Goal: Find specific page/section: Find specific page/section

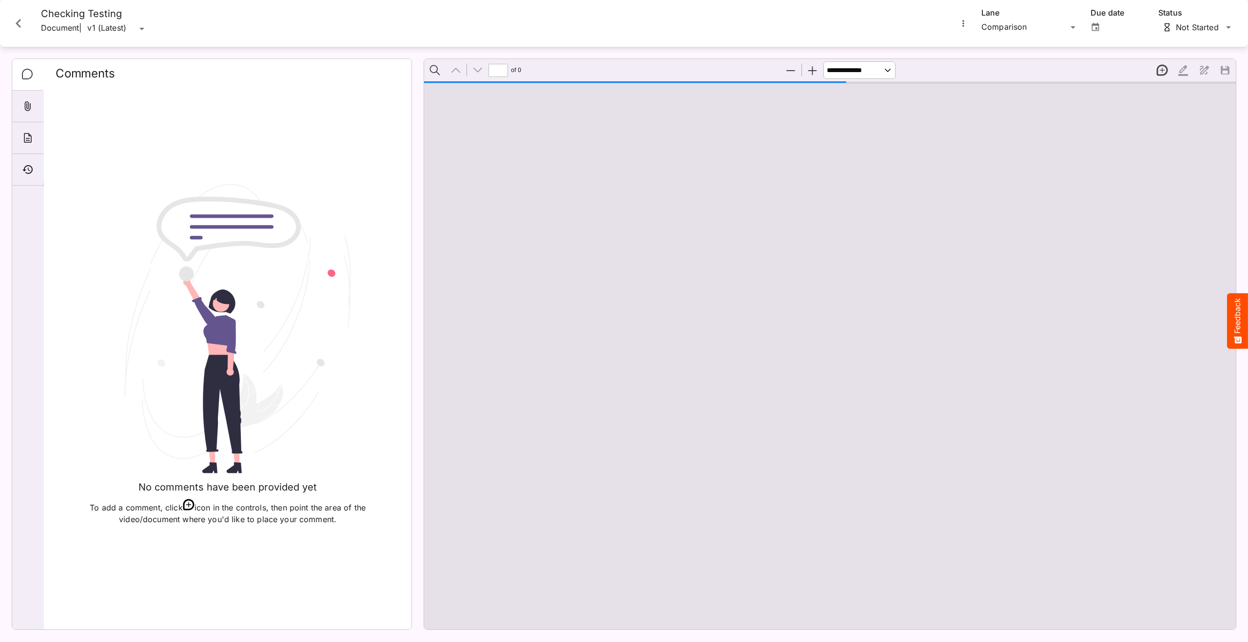
scroll to position [5, 0]
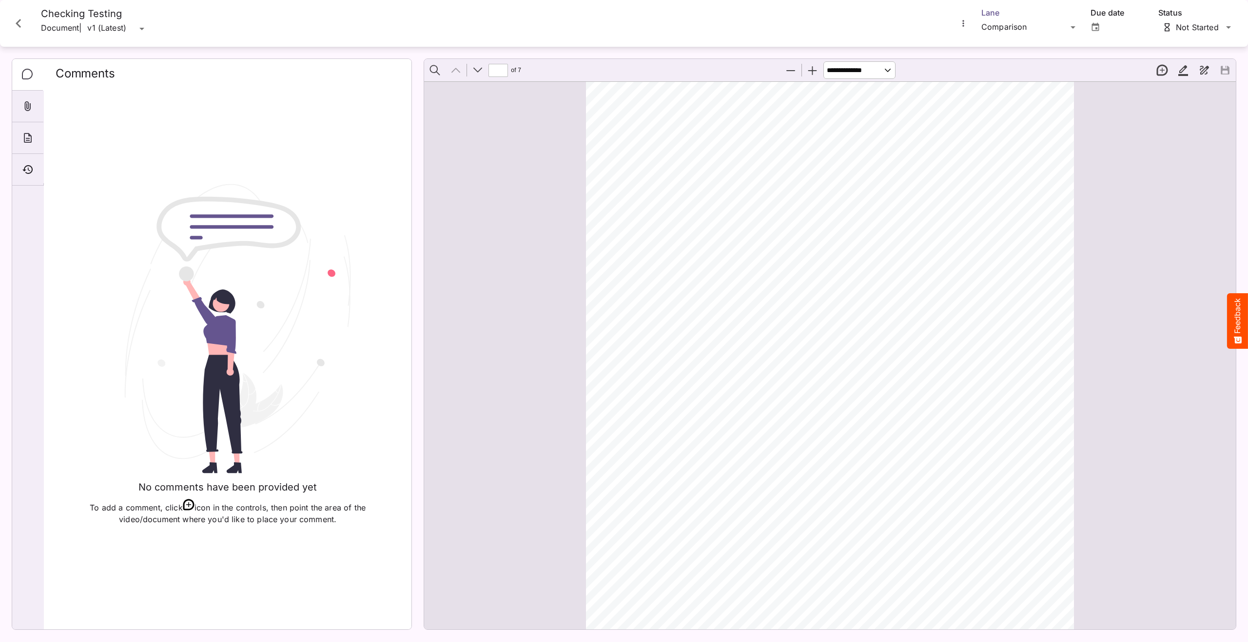
click at [1001, 22] on div "[PERSON_NAME]'s Workspace / Patient Services H MediaMagic ® Dashboard [PERSON_N…" at bounding box center [624, 319] width 1248 height 638
click at [1019, 93] on p "Spelling Check" at bounding box center [1030, 94] width 82 height 12
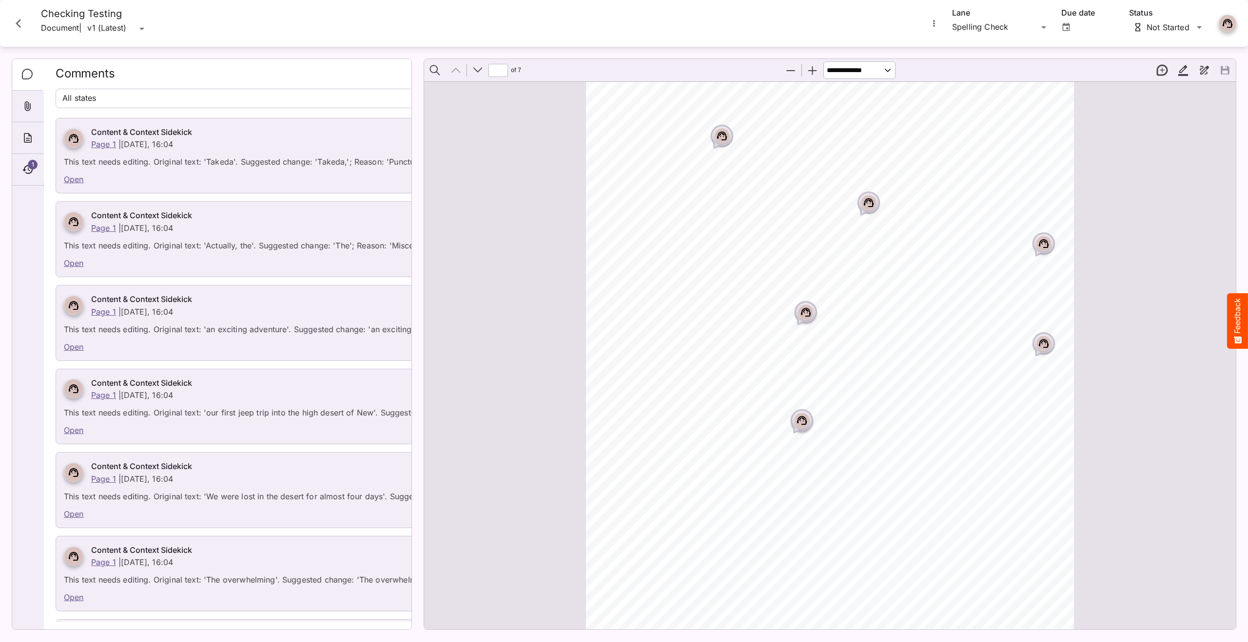
click at [69, 182] on link "Open" at bounding box center [74, 179] width 20 height 10
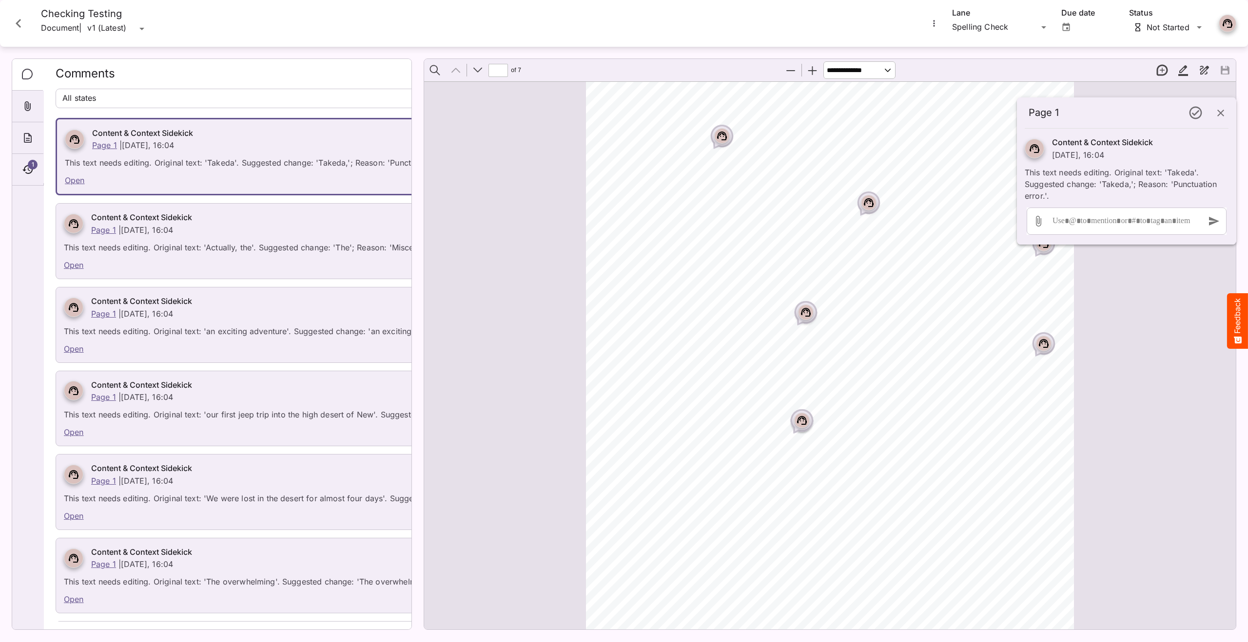
click at [78, 267] on link "Open" at bounding box center [74, 265] width 20 height 10
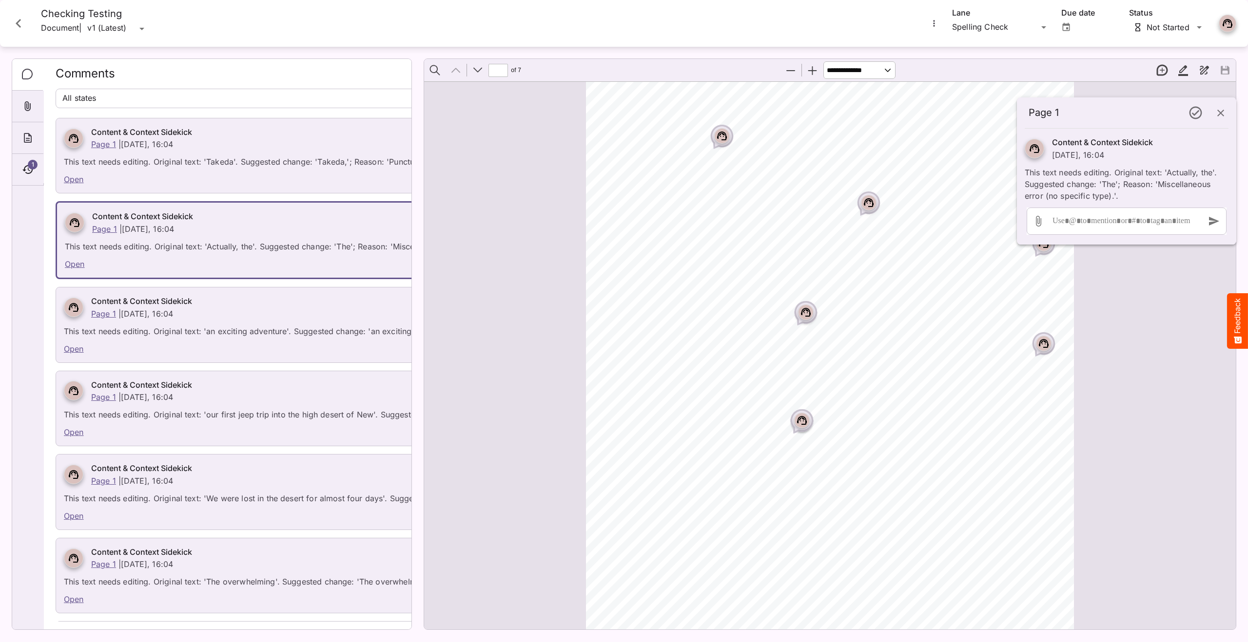
scroll to position [5, 0]
click at [78, 348] on link "Open" at bounding box center [74, 349] width 20 height 10
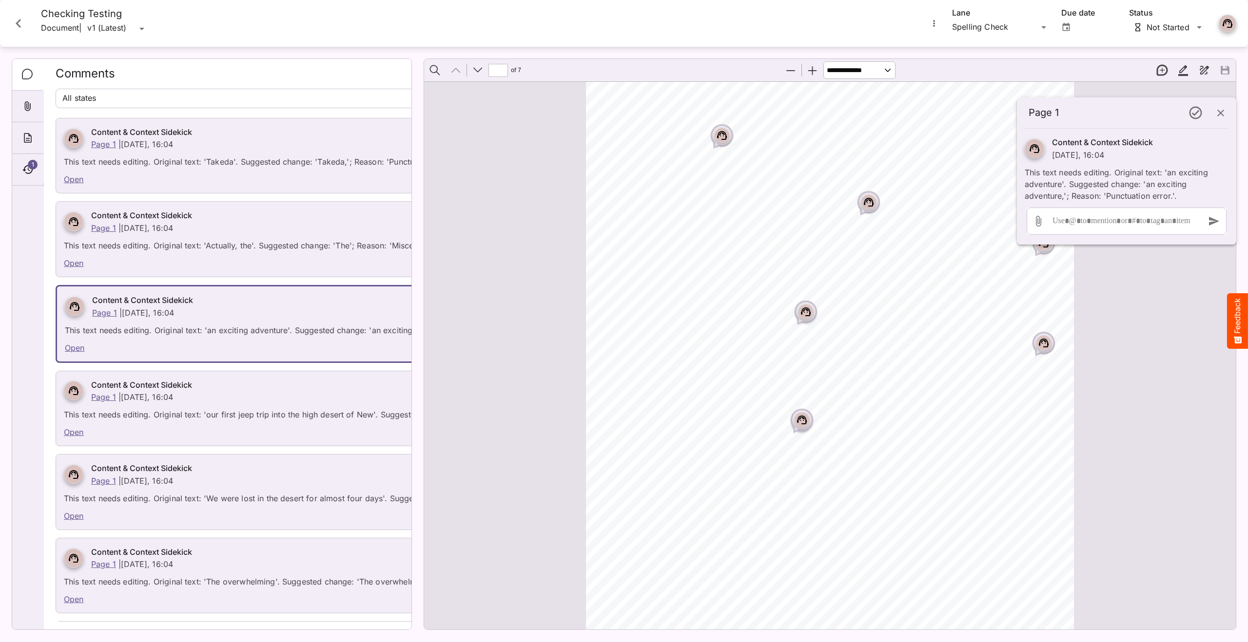
click at [77, 433] on link "Open" at bounding box center [74, 432] width 20 height 10
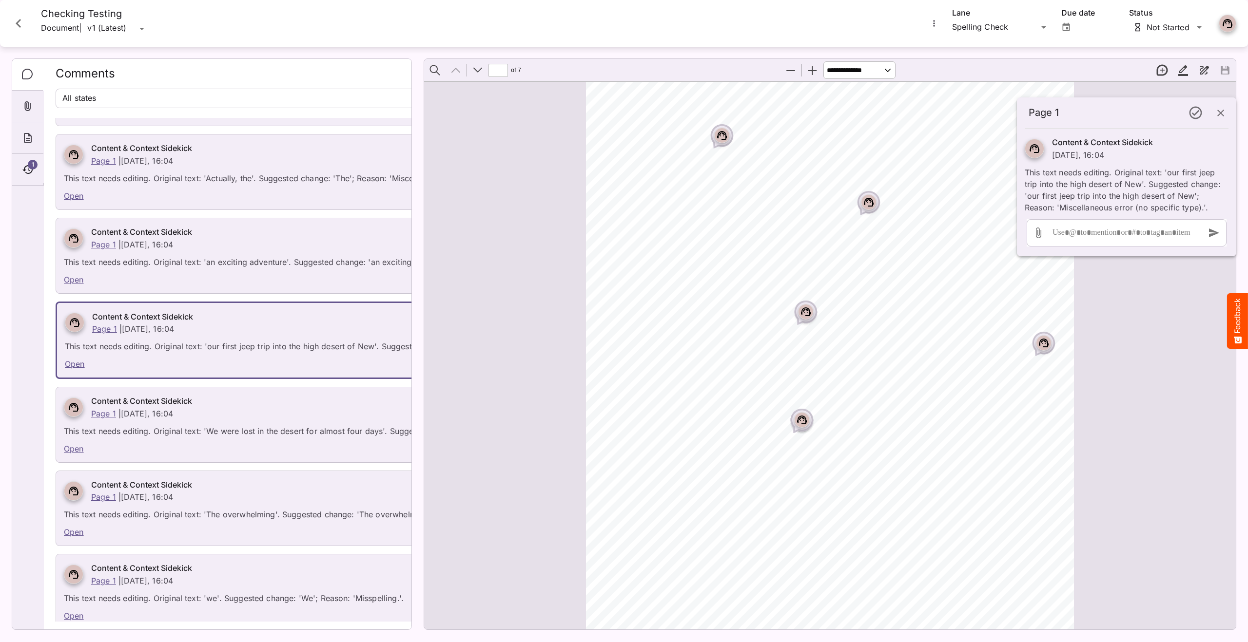
scroll to position [72, 0]
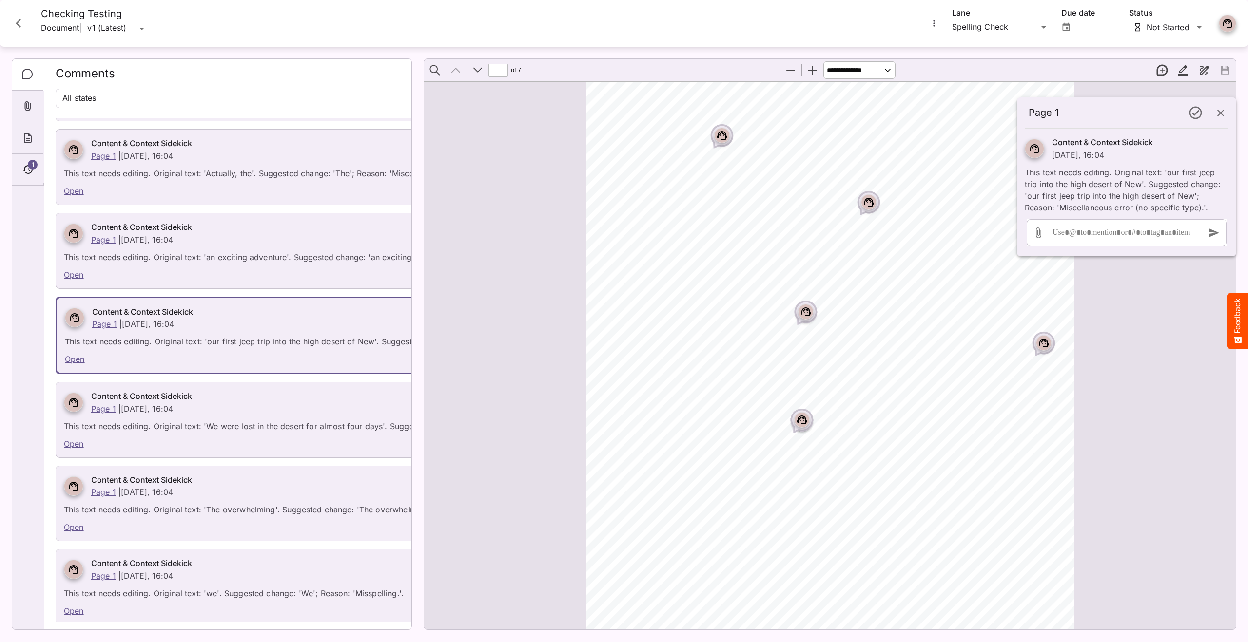
click at [74, 446] on link "Open" at bounding box center [74, 444] width 20 height 10
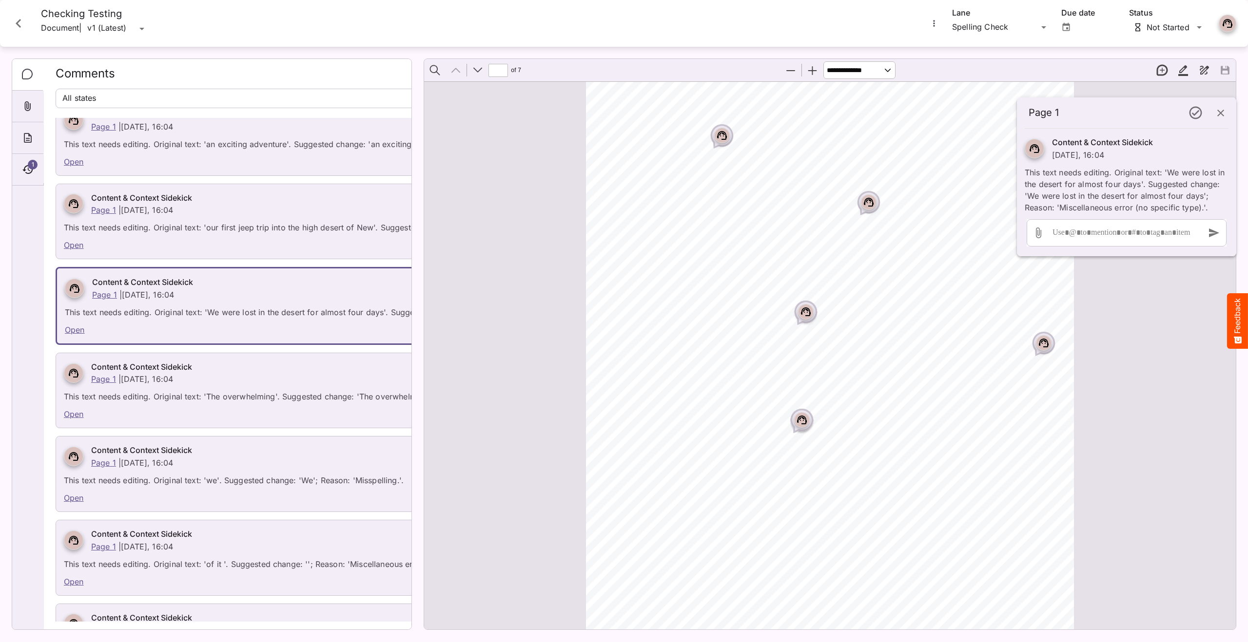
click at [73, 414] on link "Open" at bounding box center [74, 414] width 20 height 10
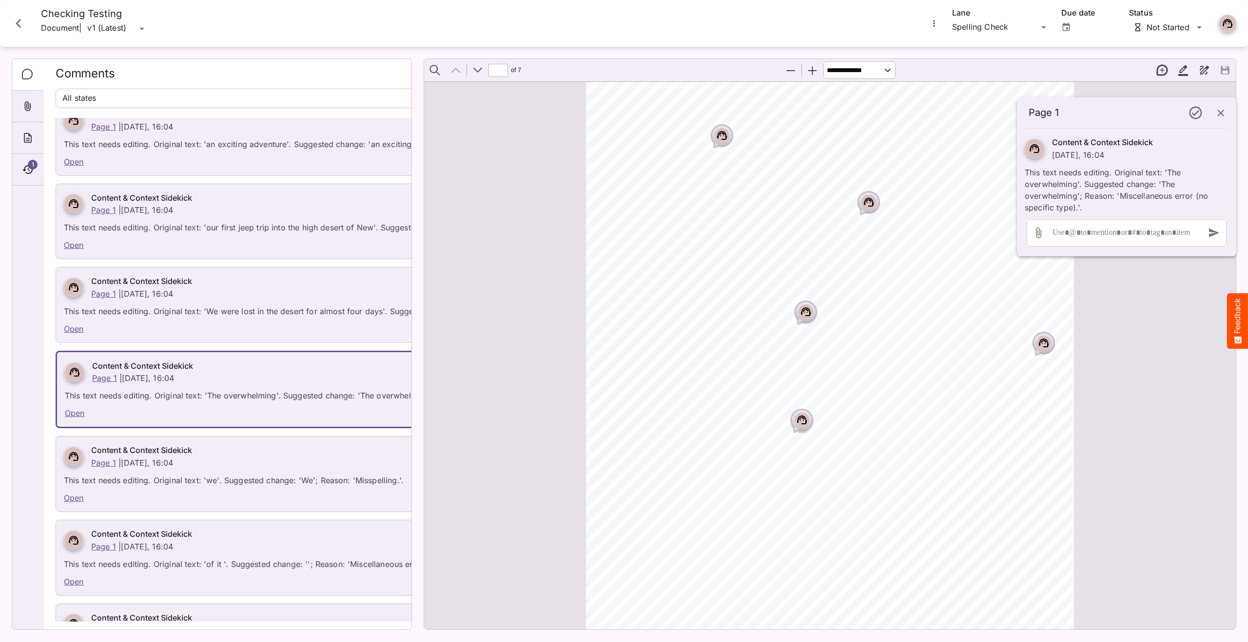
click at [78, 498] on link "Open" at bounding box center [74, 498] width 20 height 10
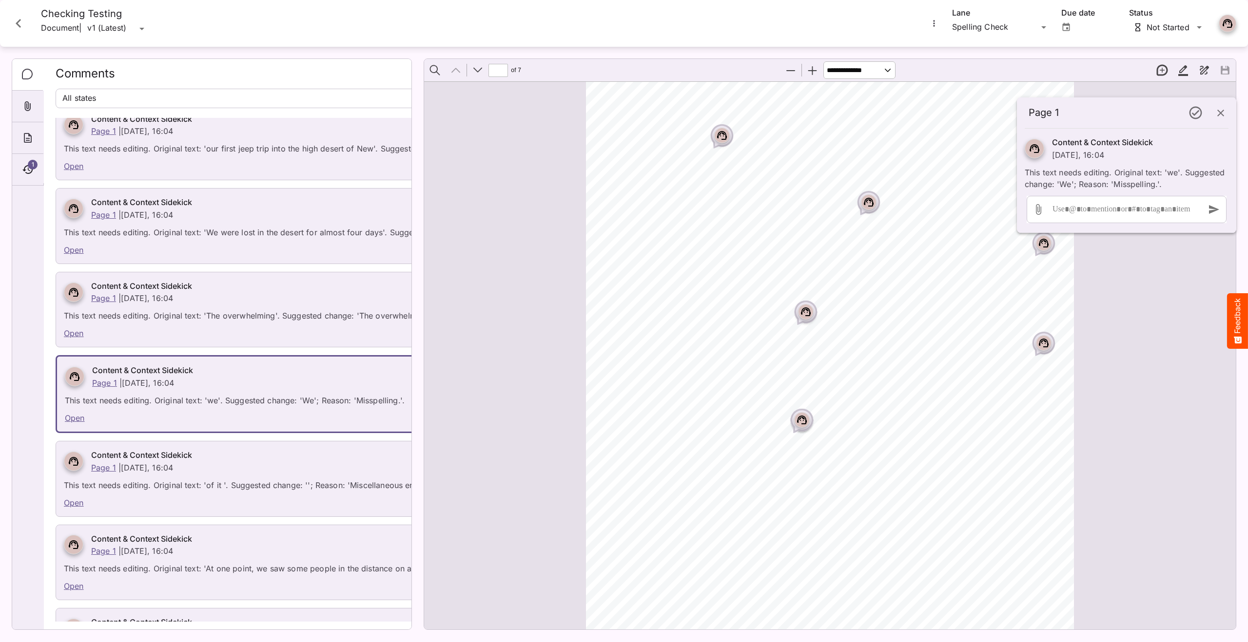
scroll to position [327, 0]
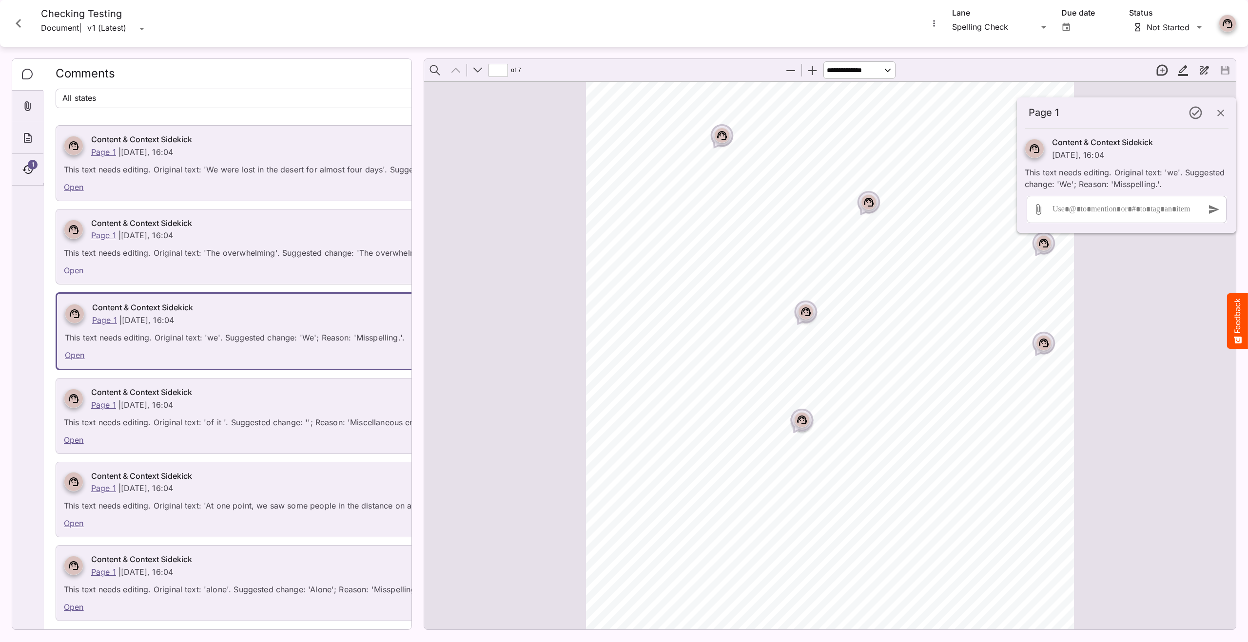
click at [69, 439] on link "Open" at bounding box center [74, 440] width 20 height 10
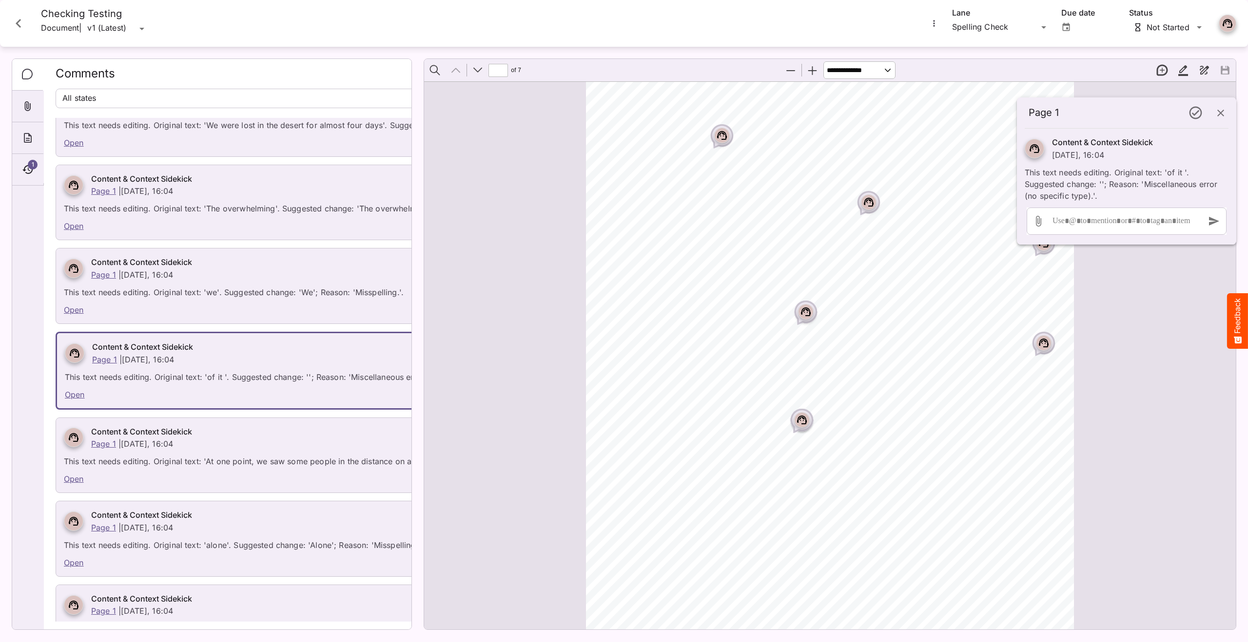
scroll to position [380, 0]
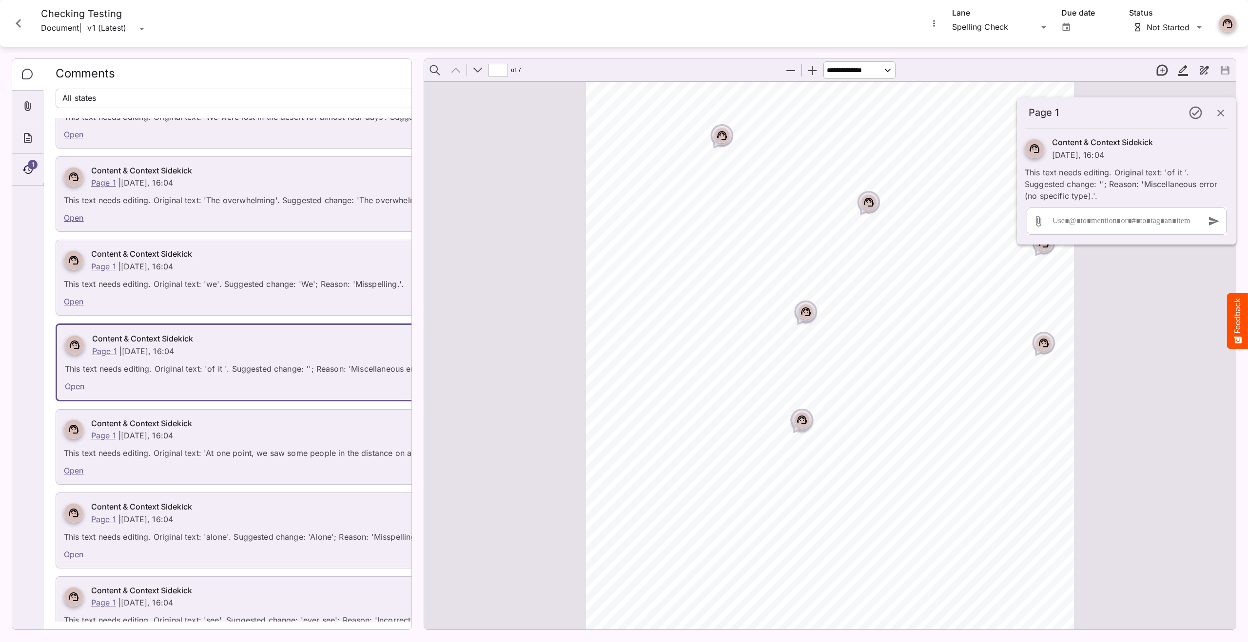
click at [77, 473] on link "Open" at bounding box center [74, 471] width 20 height 10
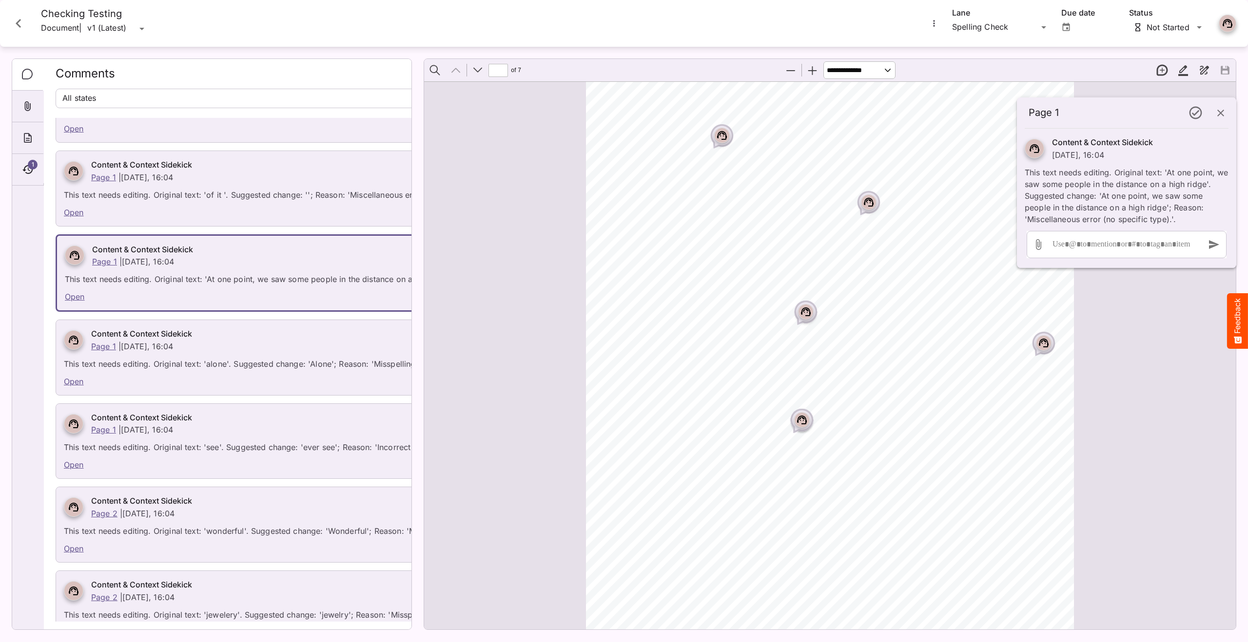
scroll to position [567, 0]
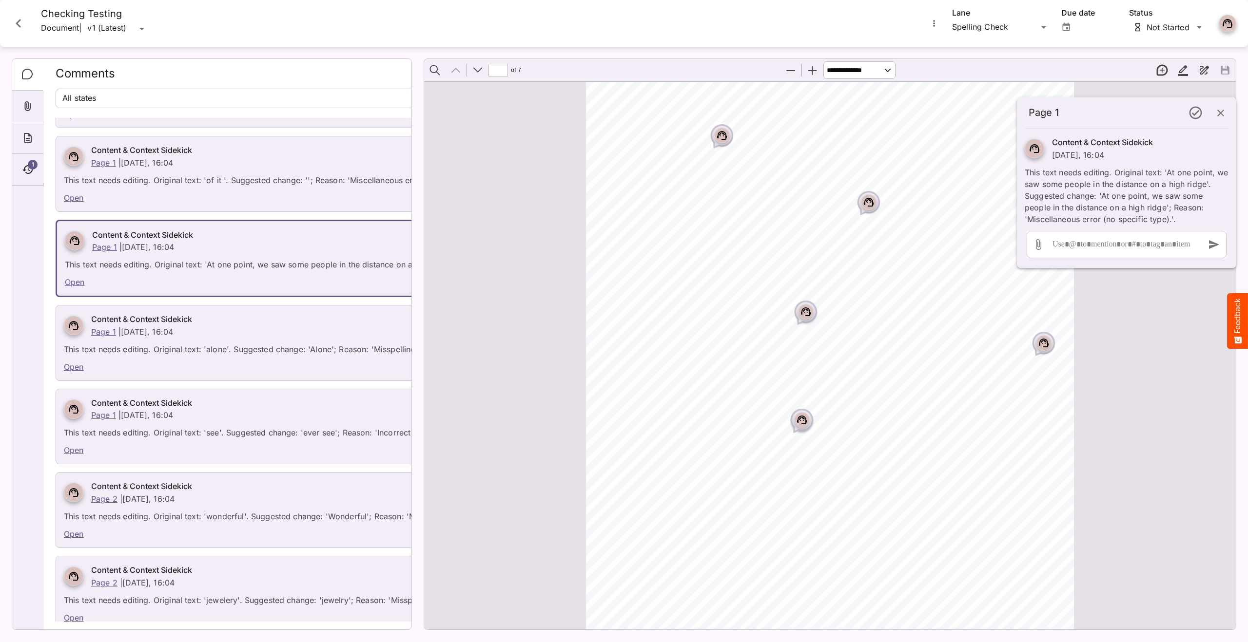
click at [78, 367] on link "Open" at bounding box center [74, 367] width 20 height 10
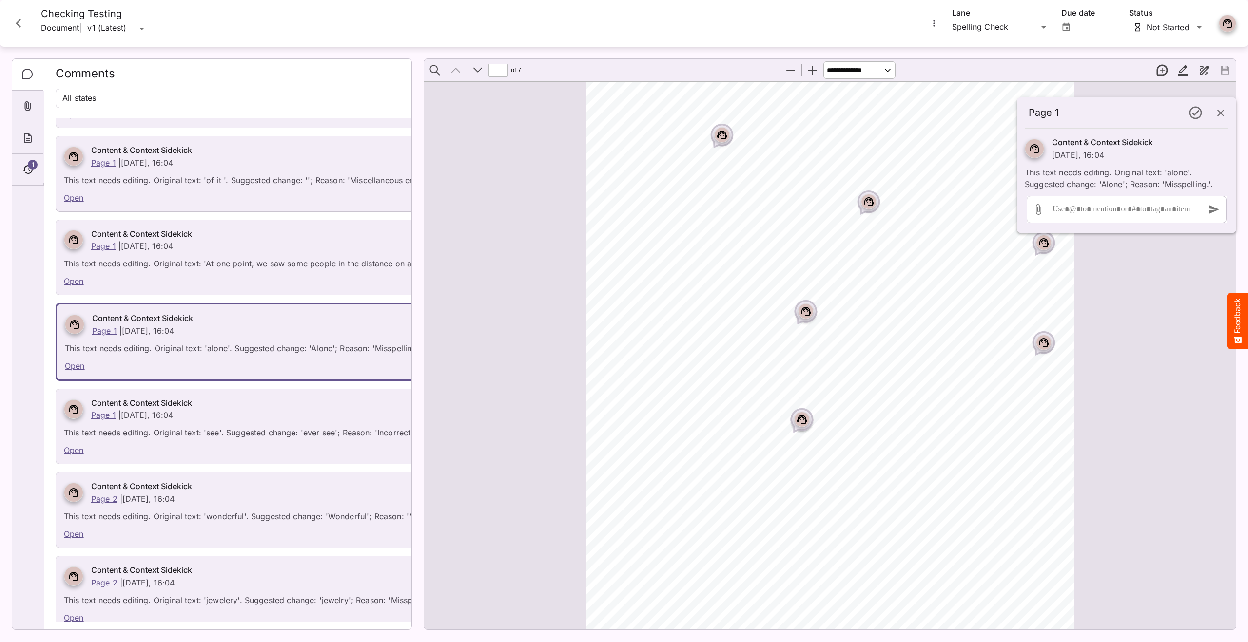
click at [75, 451] on link "Open" at bounding box center [74, 450] width 20 height 10
click at [77, 530] on link "Open" at bounding box center [74, 534] width 20 height 10
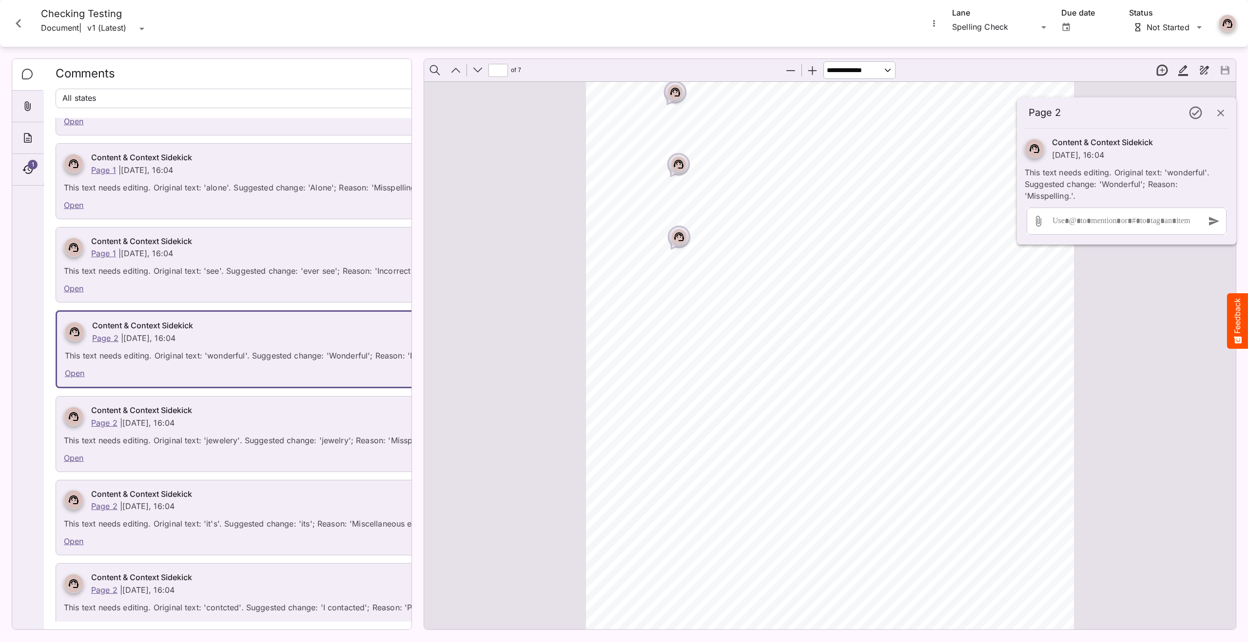
scroll to position [755, 0]
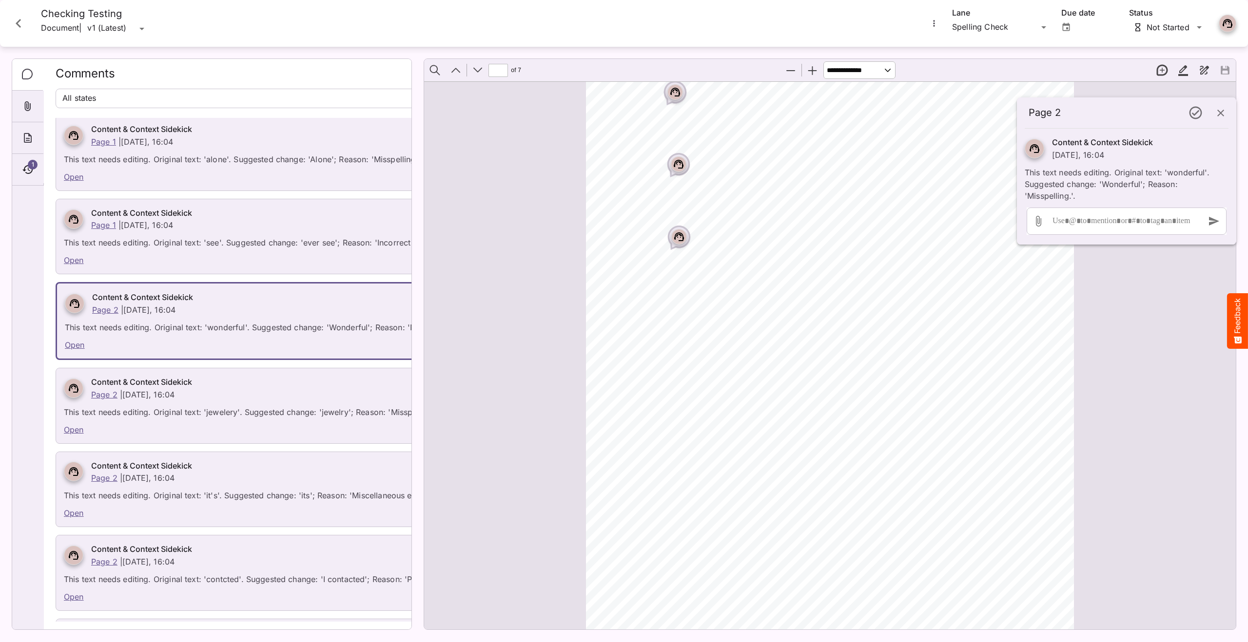
click at [73, 433] on link "Open" at bounding box center [74, 430] width 20 height 10
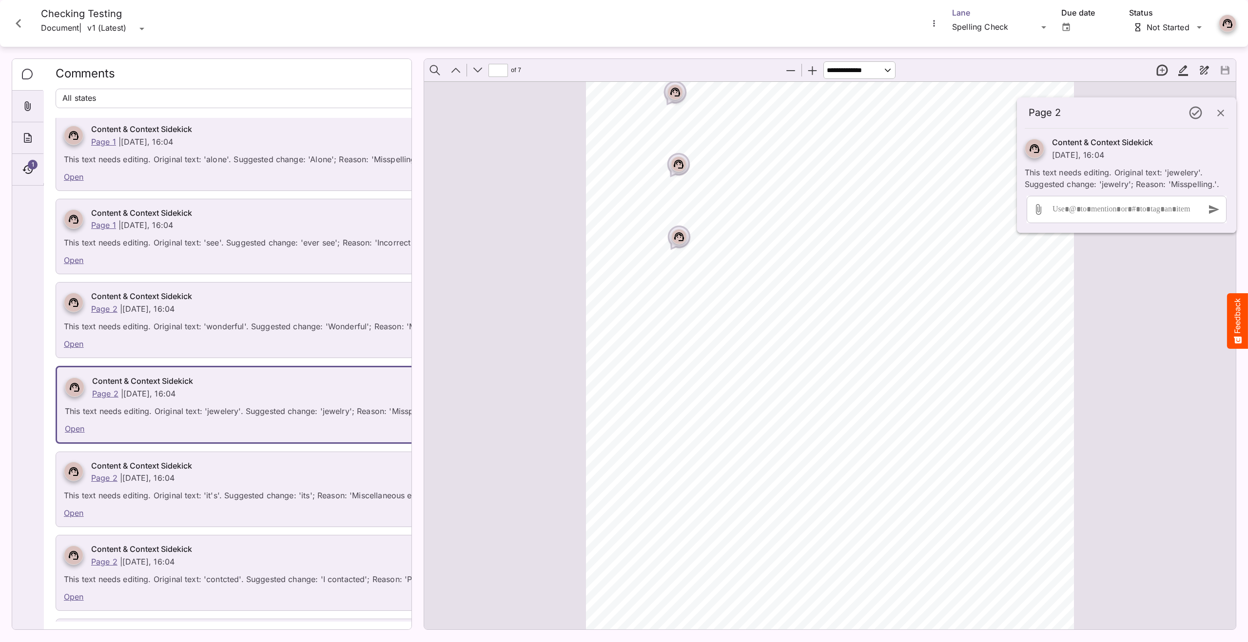
click at [969, 30] on div "Page 2 Content & Context Sidekick [DATE], 16:04 This text needs editing. Origin…" at bounding box center [624, 319] width 1248 height 638
click at [983, 73] on p "PI" at bounding box center [1001, 70] width 82 height 12
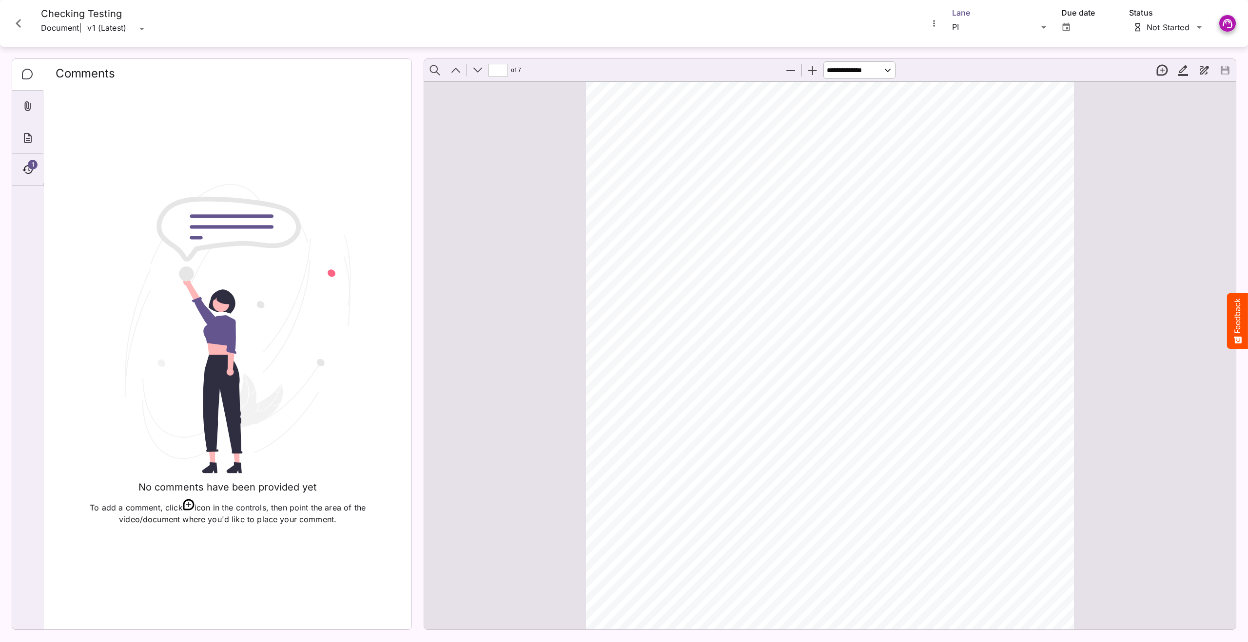
scroll to position [0, 0]
click at [23, 164] on icon "Timeline" at bounding box center [28, 170] width 12 height 12
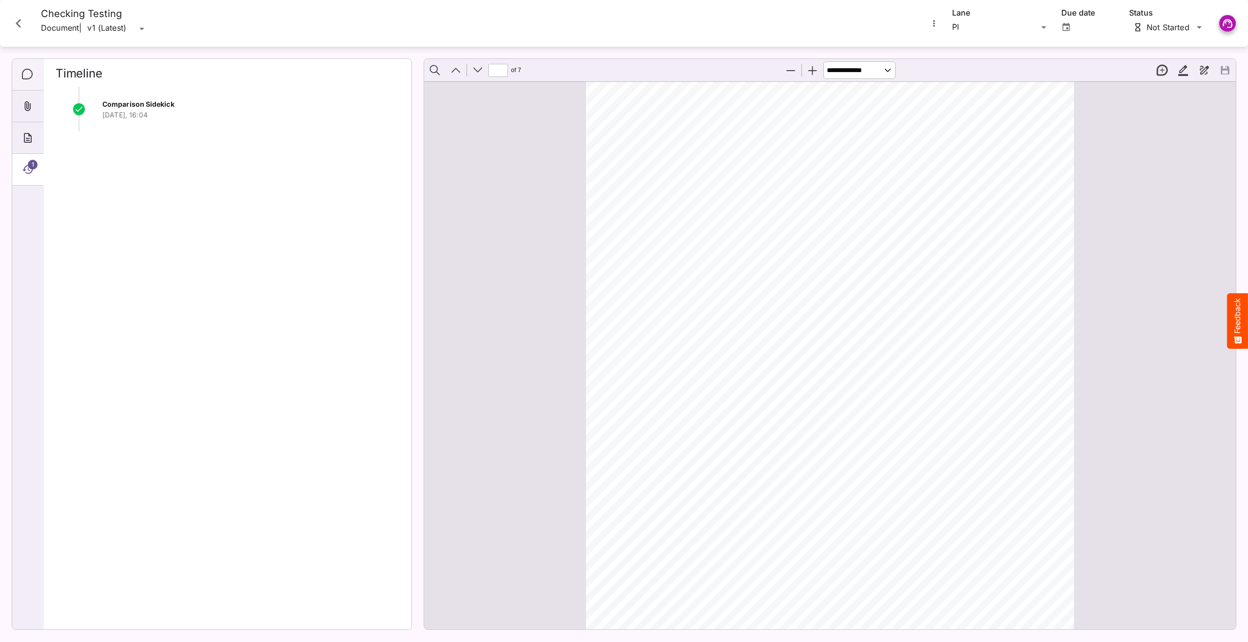
click at [19, 75] on div "Comments" at bounding box center [27, 75] width 31 height 32
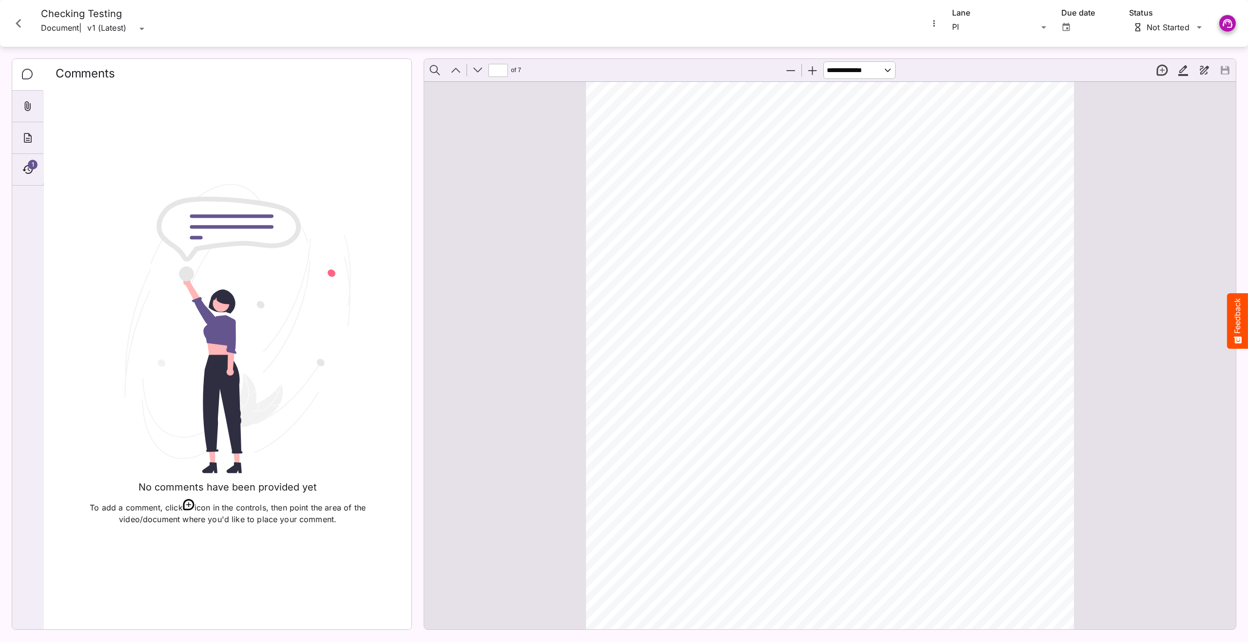
click at [973, 19] on div "[PERSON_NAME]'s Workspace / Patient Services H MediaMagic ® Dashboard [PERSON_N…" at bounding box center [624, 319] width 1248 height 638
click at [974, 45] on p "Comparison" at bounding box center [1001, 47] width 82 height 12
click at [32, 169] on icon "Timeline" at bounding box center [27, 169] width 10 height 9
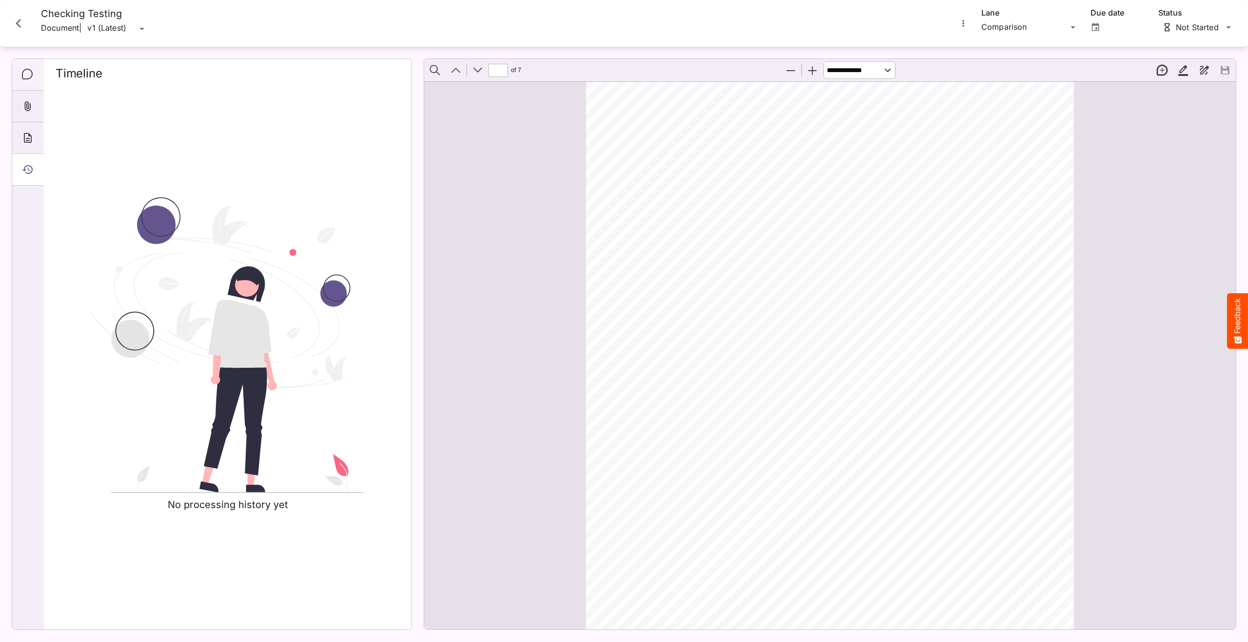
click at [39, 71] on div "Comments" at bounding box center [27, 75] width 31 height 32
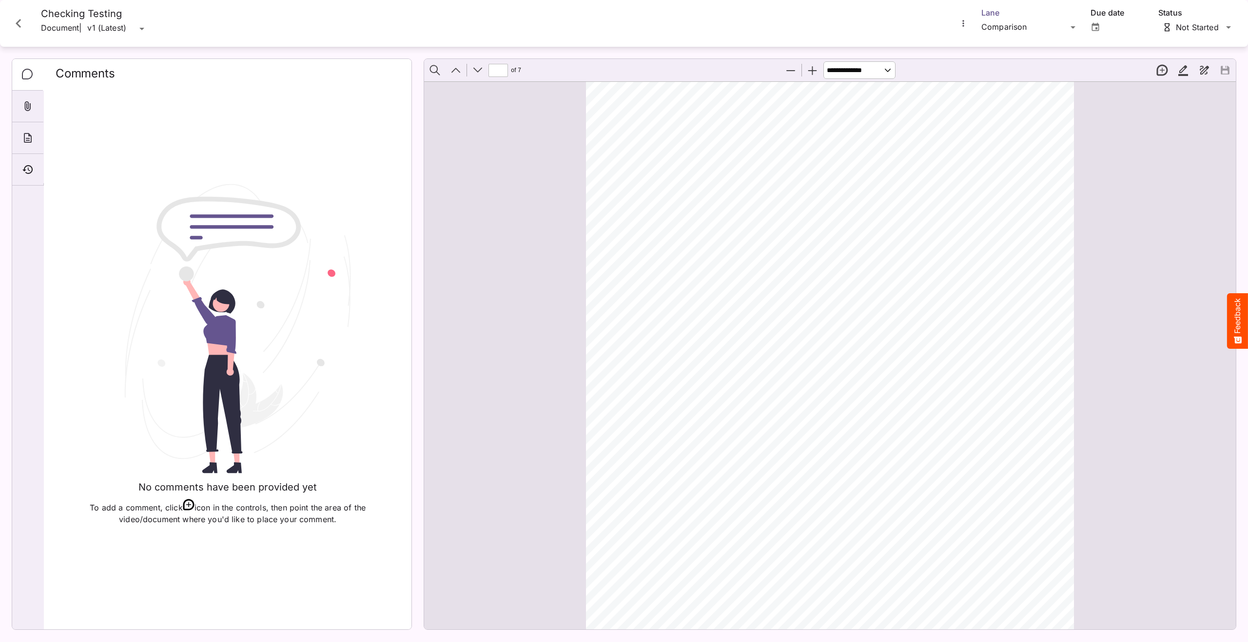
click at [1035, 27] on div "[PERSON_NAME]'s Workspace / Patient Services H MediaMagic ® Dashboard [PERSON_N…" at bounding box center [624, 319] width 1248 height 638
click at [1009, 90] on p "Spelling Check" at bounding box center [1030, 94] width 82 height 12
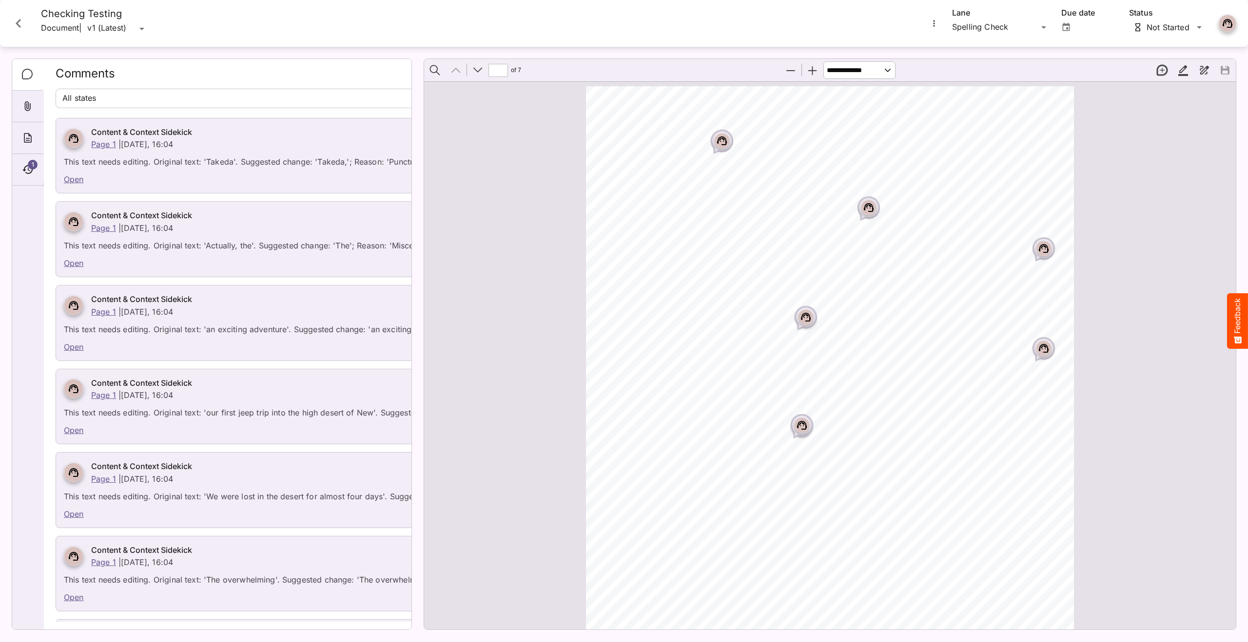
click at [802, 315] on icon "Page ⁨1⁩" at bounding box center [806, 317] width 10 height 9
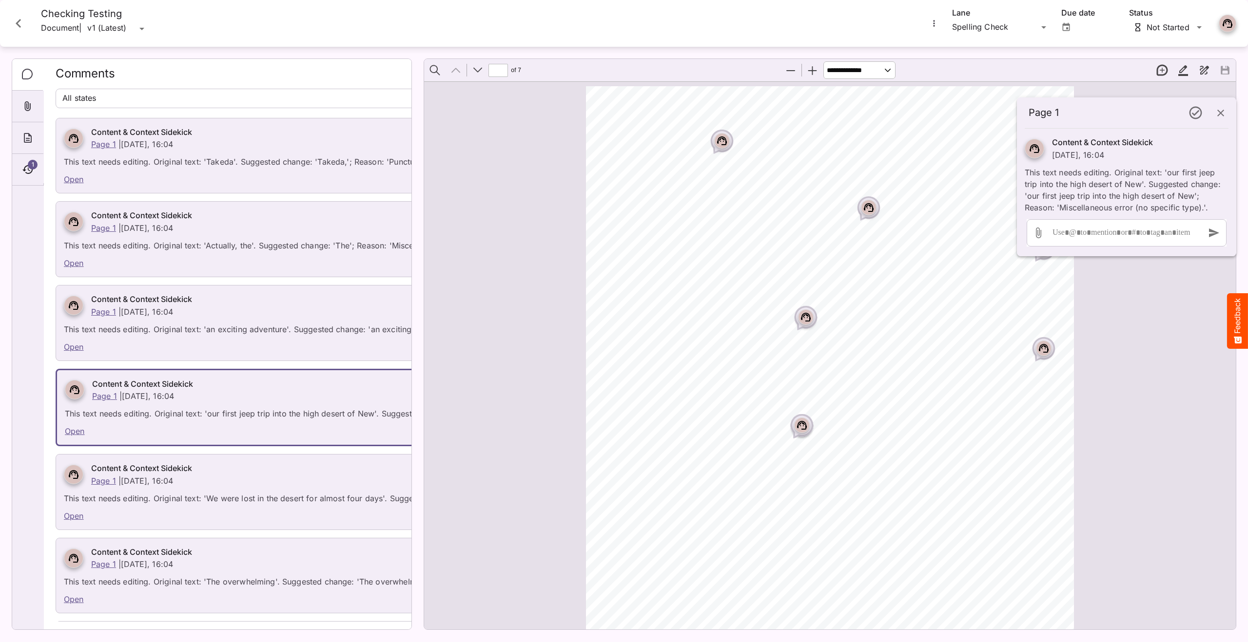
scroll to position [0, 43]
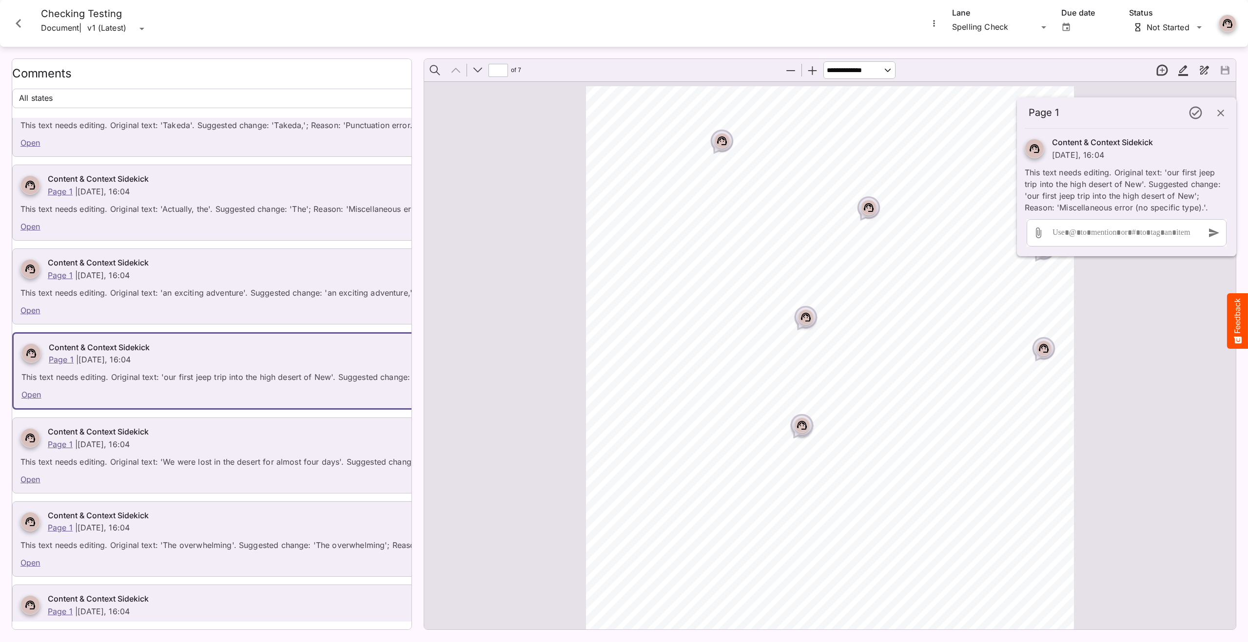
click at [807, 430] on rect "Page ⁨1⁩" at bounding box center [802, 426] width 12 height 12
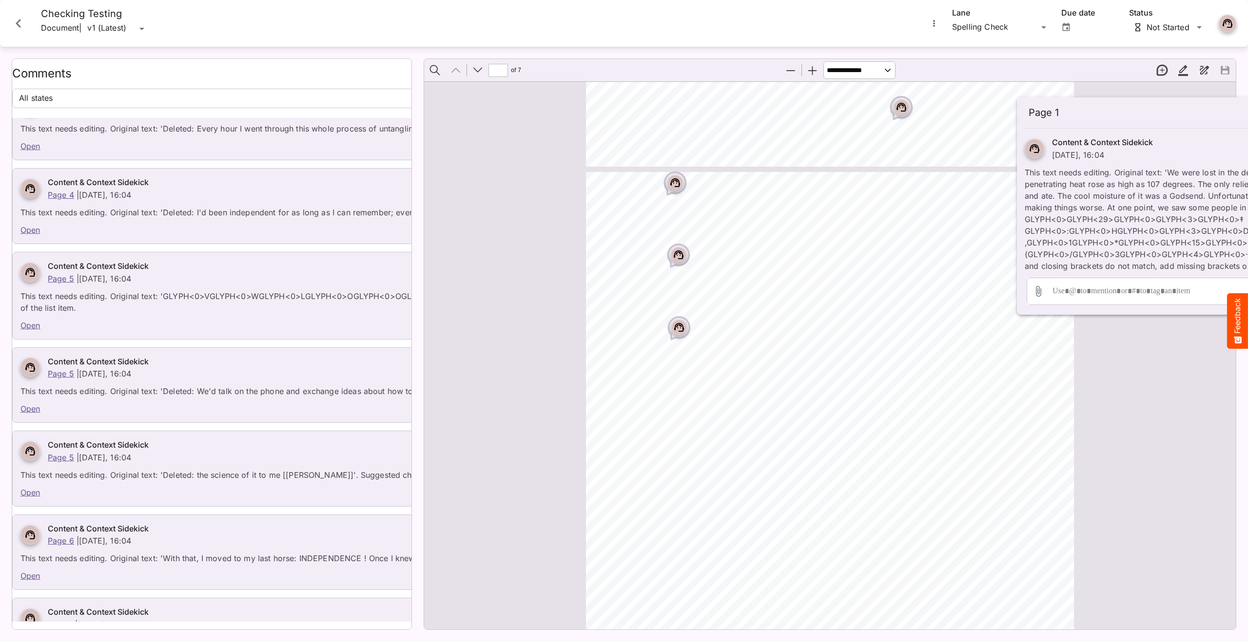
scroll to position [0, 0]
click at [801, 308] on div "Page ⁨1⁩" at bounding box center [805, 318] width 24 height 24
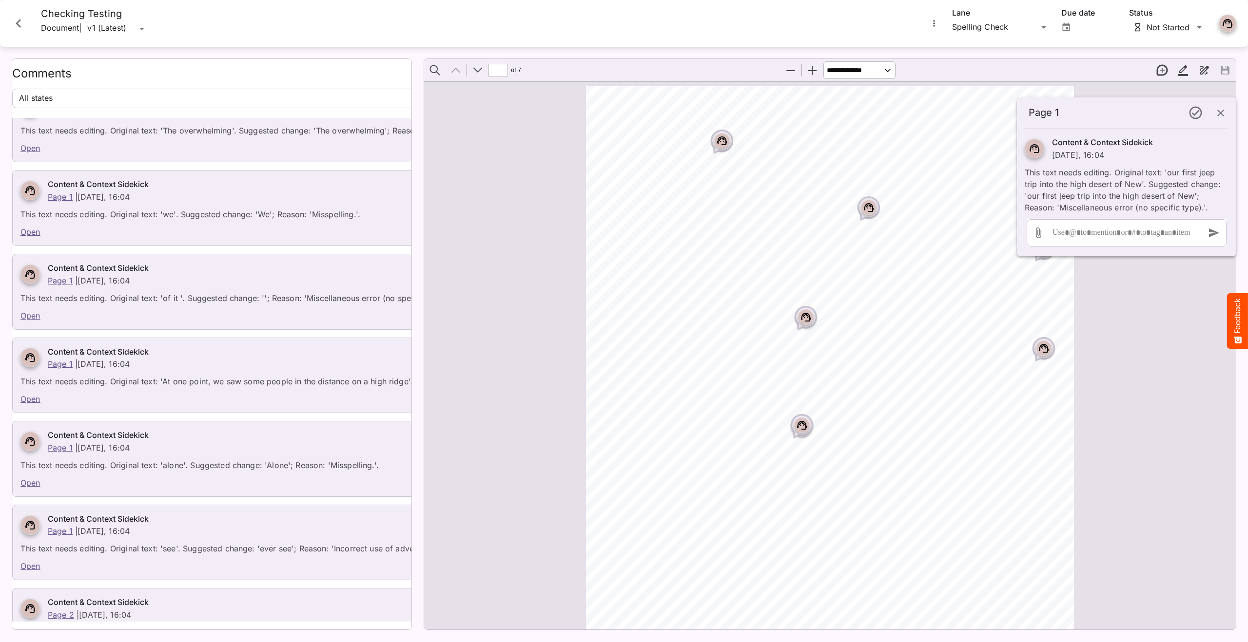
click at [801, 427] on rect "Page ⁨1⁩" at bounding box center [802, 426] width 12 height 12
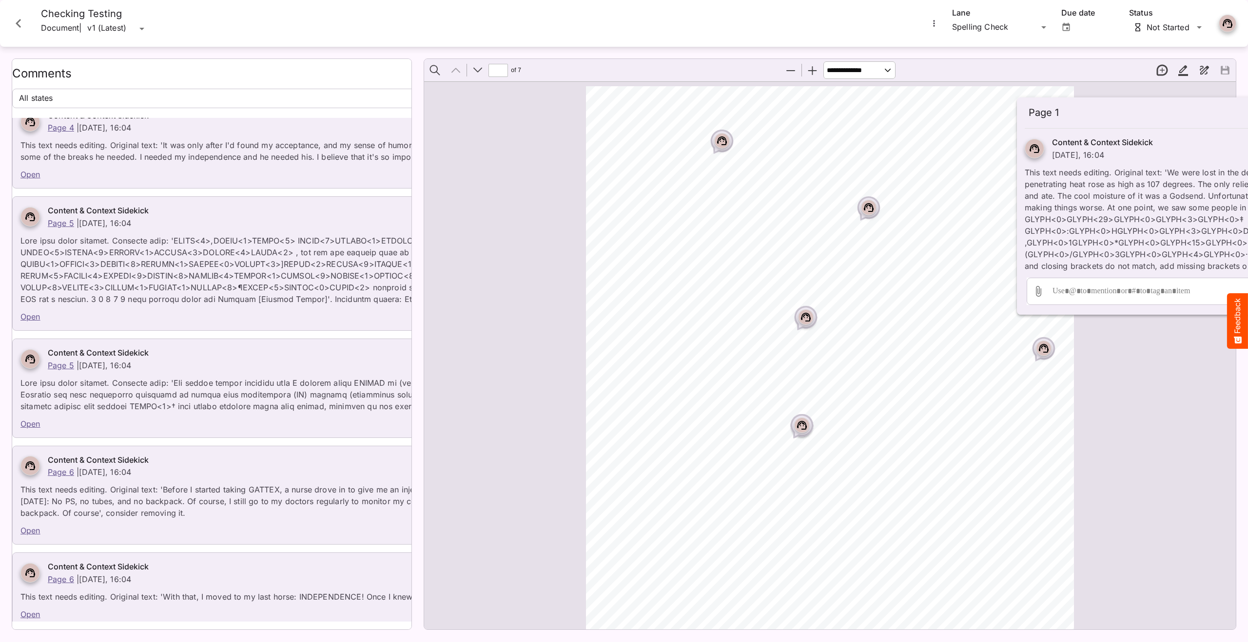
scroll to position [6907, 0]
click at [64, 219] on link "Page 5" at bounding box center [61, 224] width 26 height 10
type input "*"
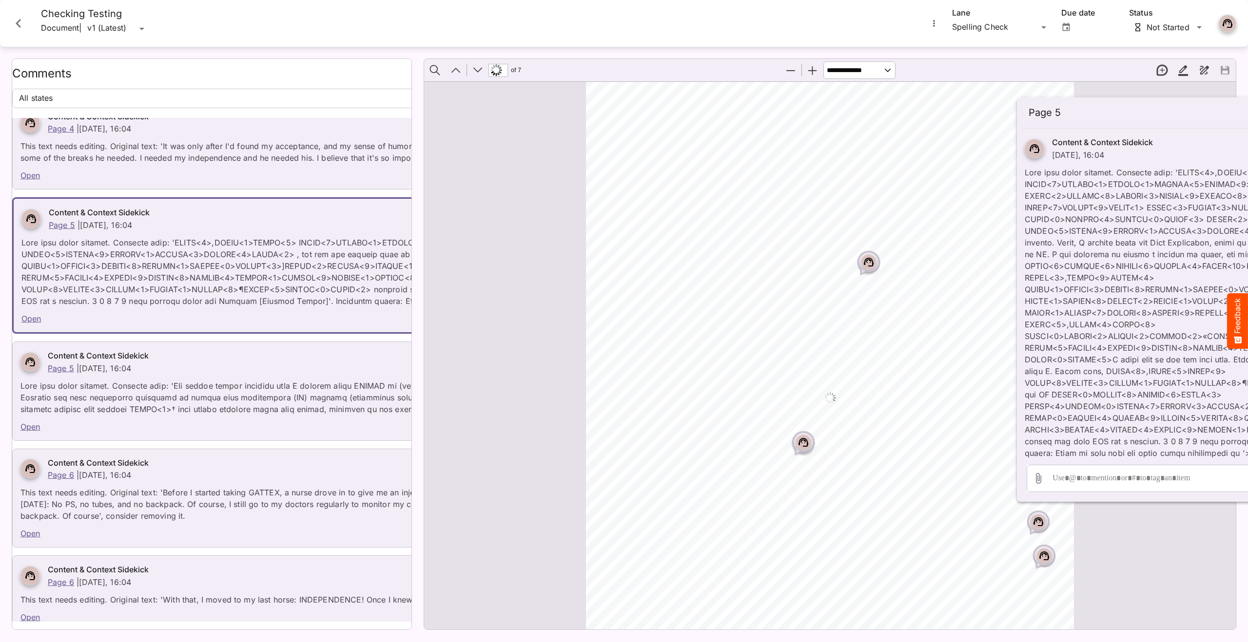
scroll to position [2563, 0]
